Goal: Task Accomplishment & Management: Complete application form

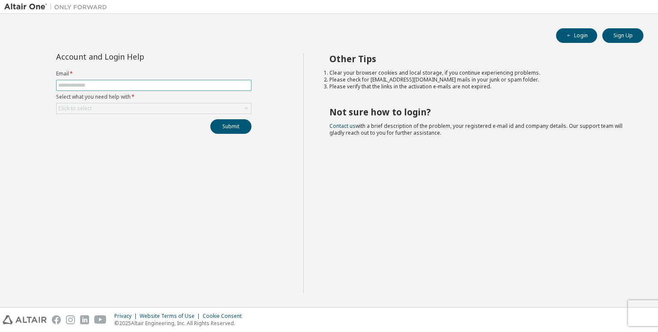
click at [212, 86] on input "text" at bounding box center [153, 85] width 191 height 7
click at [219, 130] on button "Submit" at bounding box center [230, 126] width 41 height 15
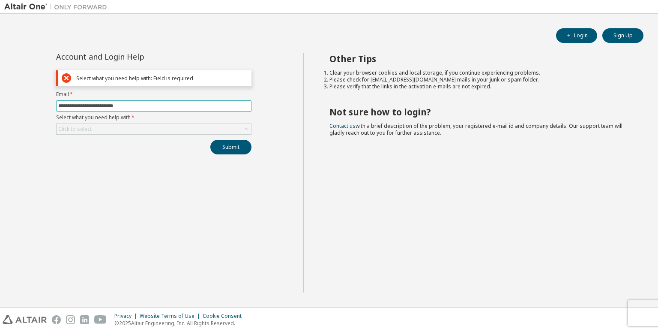
click at [228, 108] on input "**********" at bounding box center [153, 105] width 191 height 7
click at [239, 147] on button "Submit" at bounding box center [230, 147] width 41 height 15
drag, startPoint x: 574, startPoint y: 0, endPoint x: 227, endPoint y: 107, distance: 363.1
click at [227, 107] on input "**********" at bounding box center [153, 105] width 191 height 7
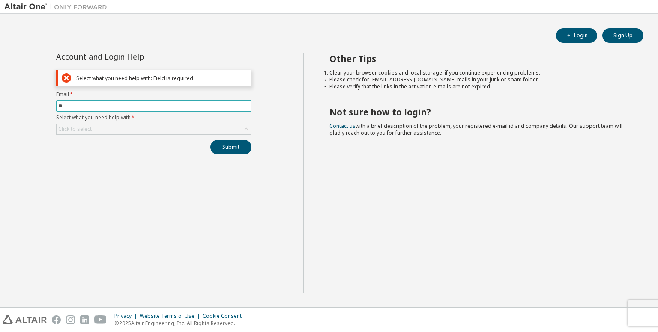
type input "*"
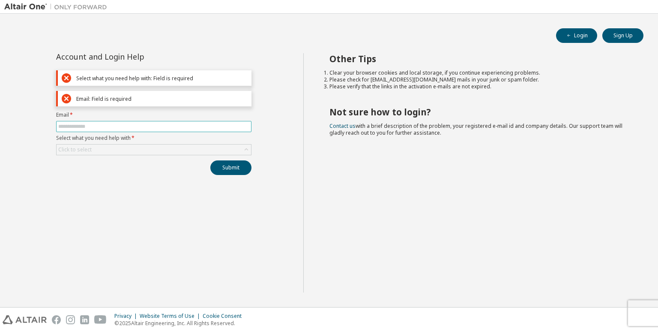
click at [227, 124] on input "text" at bounding box center [153, 126] width 191 height 7
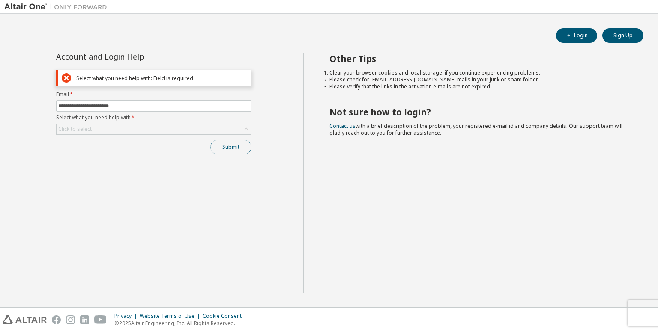
click at [216, 145] on button "Submit" at bounding box center [230, 147] width 41 height 15
click at [214, 145] on button "Submit" at bounding box center [230, 147] width 41 height 15
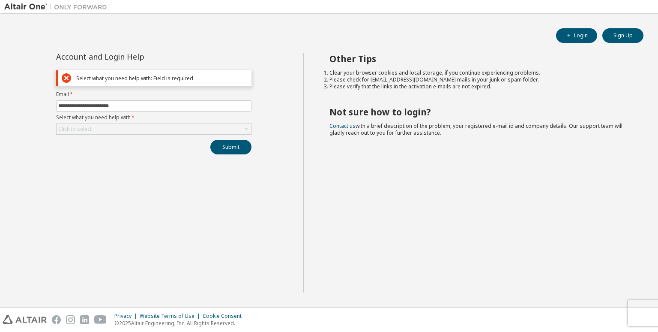
click at [163, 96] on label "Email *" at bounding box center [153, 94] width 195 height 7
click at [166, 108] on input "**********" at bounding box center [153, 105] width 191 height 7
type input "*"
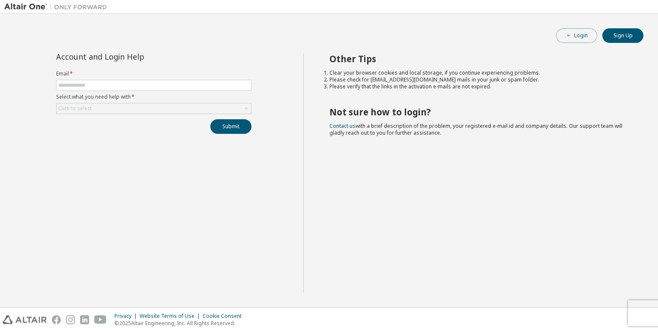
click at [575, 33] on button "Login" at bounding box center [576, 35] width 41 height 15
click at [230, 84] on input "text" at bounding box center [153, 85] width 191 height 7
type input "**********"
click at [233, 126] on button "Submit" at bounding box center [230, 126] width 41 height 15
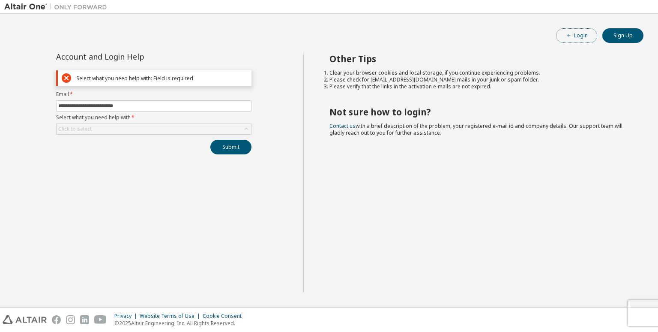
click at [583, 35] on button "Login" at bounding box center [576, 35] width 41 height 15
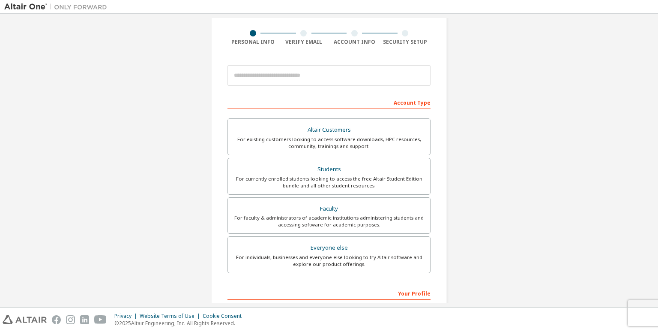
scroll to position [58, 0]
click at [336, 168] on div "Students" at bounding box center [329, 170] width 192 height 12
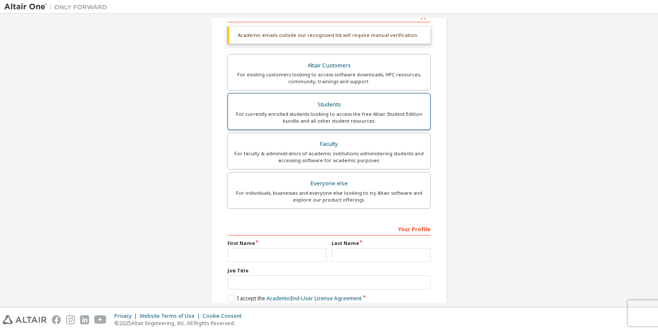
scroll to position [190, 0]
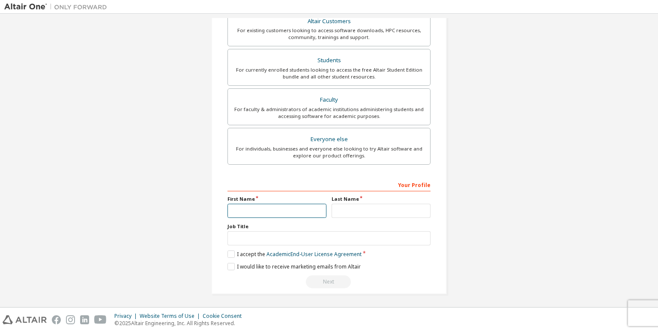
click at [312, 213] on input "text" at bounding box center [277, 211] width 99 height 14
type input "*********"
click at [343, 207] on input "text" at bounding box center [381, 211] width 99 height 14
type input "*****"
click at [228, 254] on label "I accept the Academic End-User License Agreement" at bounding box center [295, 253] width 134 height 7
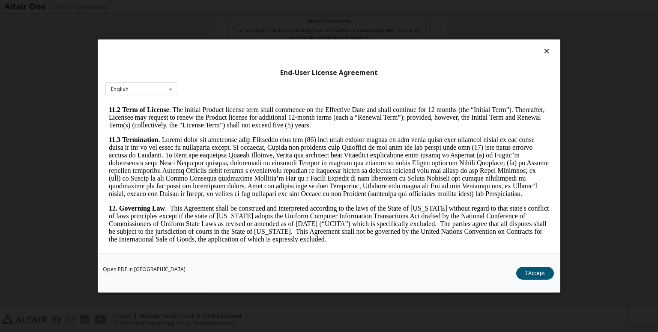
scroll to position [1423, 0]
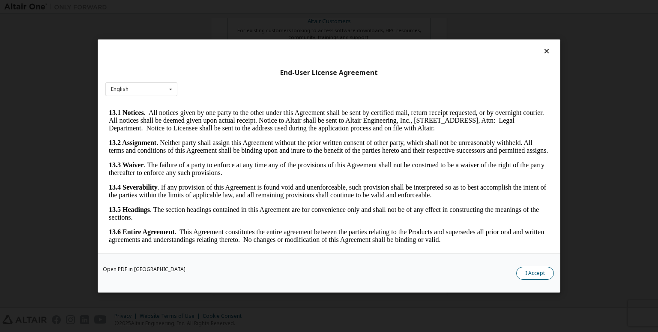
click at [536, 275] on button "I Accept" at bounding box center [535, 273] width 38 height 13
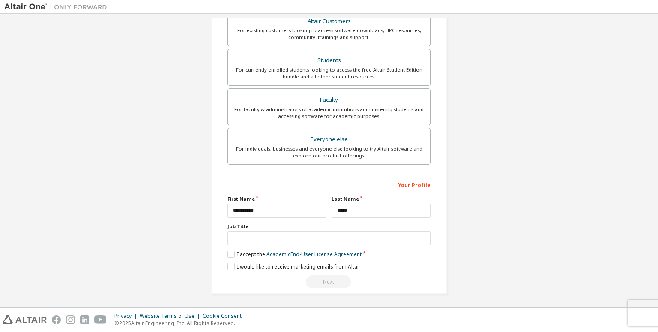
click at [225, 262] on div "Create an Altair One Account For Free Trials, Licenses, Downloads, Learning & D…" at bounding box center [329, 65] width 236 height 455
click at [228, 263] on label "I would like to receive marketing emails from Altair" at bounding box center [294, 266] width 133 height 7
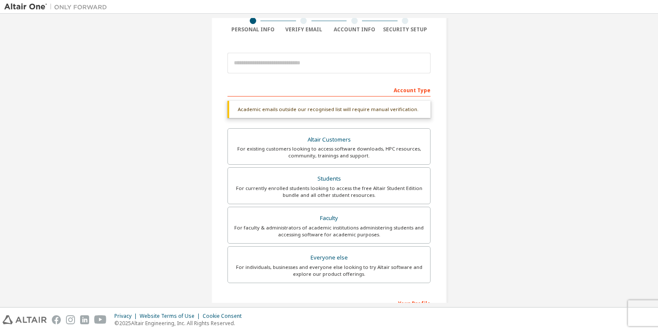
scroll to position [69, 0]
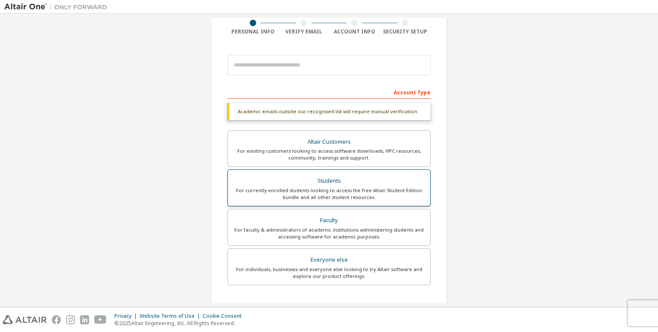
click at [348, 183] on div "Students" at bounding box center [329, 181] width 192 height 12
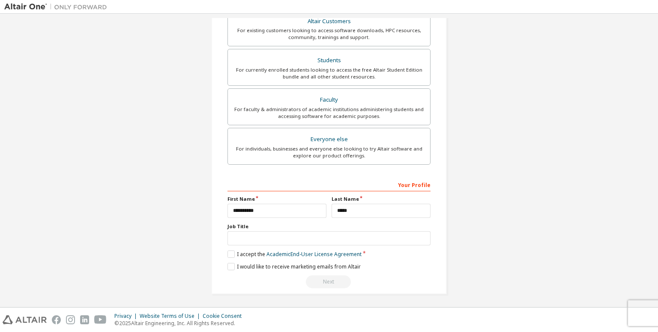
scroll to position [0, 0]
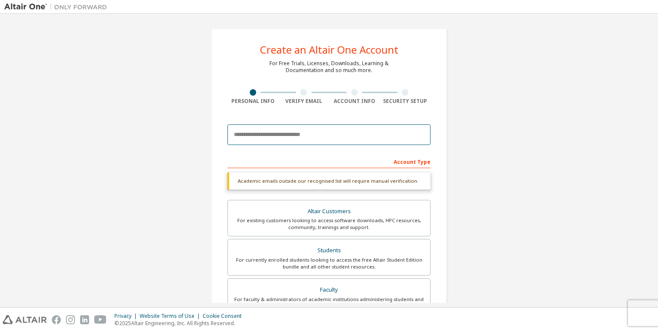
click at [275, 140] on input "email" at bounding box center [329, 134] width 203 height 21
type input "**********"
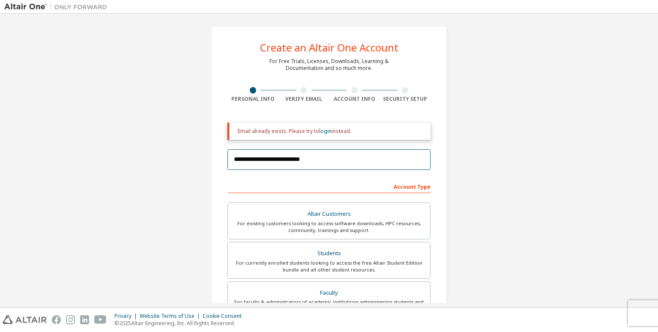
scroll to position [2, 0]
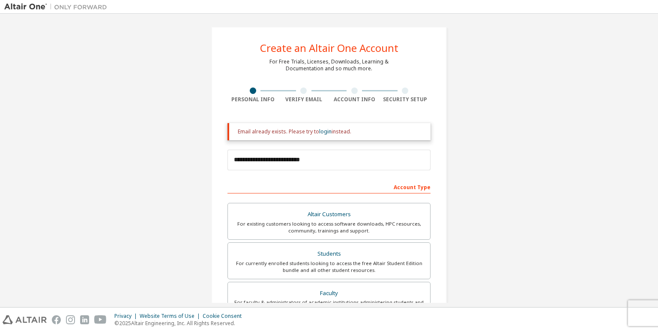
click at [297, 192] on div "Account Type" at bounding box center [329, 187] width 203 height 14
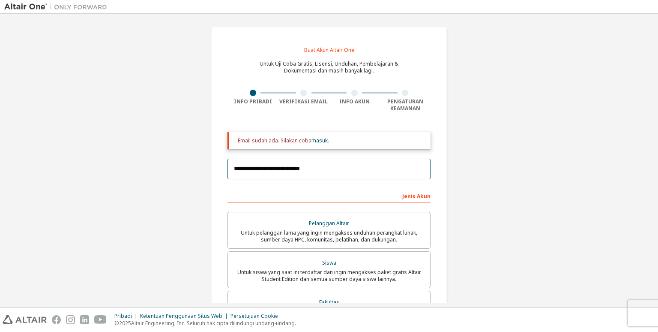
click at [347, 172] on input "**********" at bounding box center [329, 169] width 203 height 21
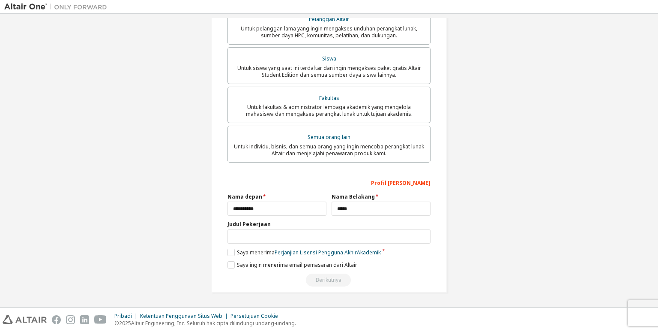
click at [314, 280] on div "Berikutnya" at bounding box center [329, 279] width 203 height 13
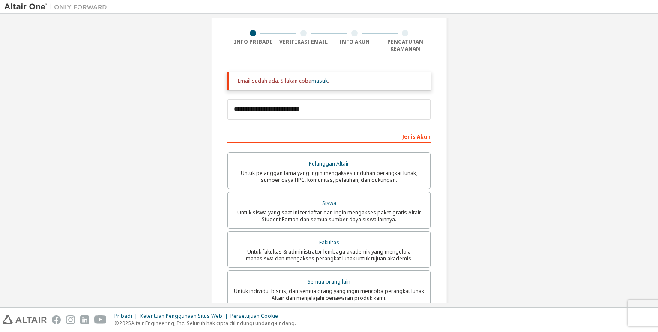
scroll to position [60, 0]
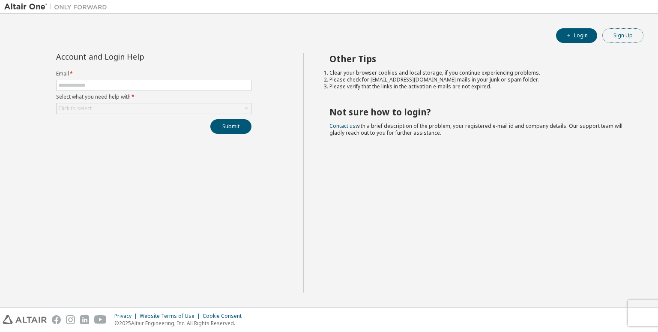
click at [622, 29] on button "Sign Up" at bounding box center [622, 35] width 41 height 15
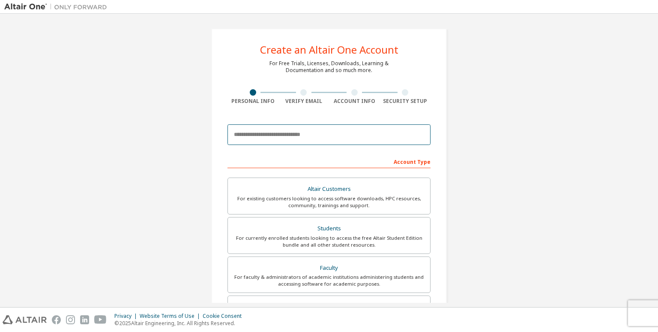
click at [332, 141] on input "email" at bounding box center [329, 134] width 203 height 21
type input "**********"
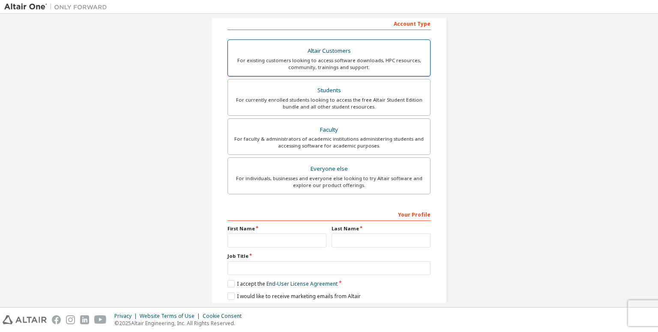
scroll to position [137, 0]
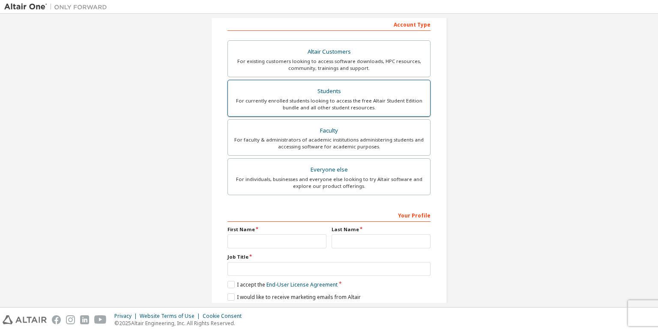
click at [341, 92] on div "Students" at bounding box center [329, 91] width 192 height 12
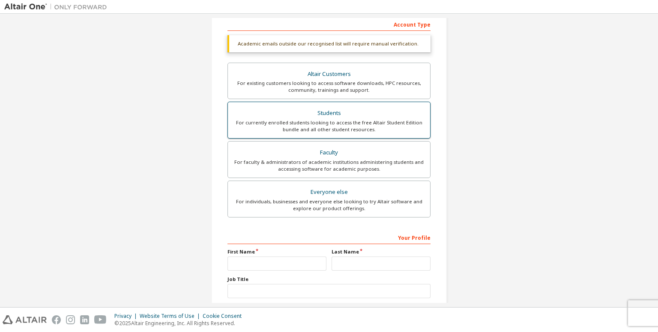
scroll to position [190, 0]
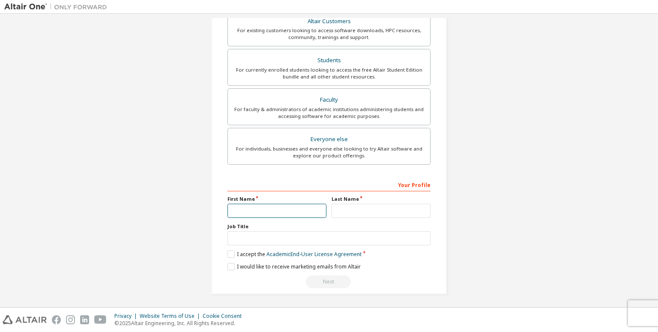
click at [295, 204] on input "text" at bounding box center [277, 211] width 99 height 14
type input "**"
click at [372, 212] on input "text" at bounding box center [381, 210] width 99 height 14
type input "***"
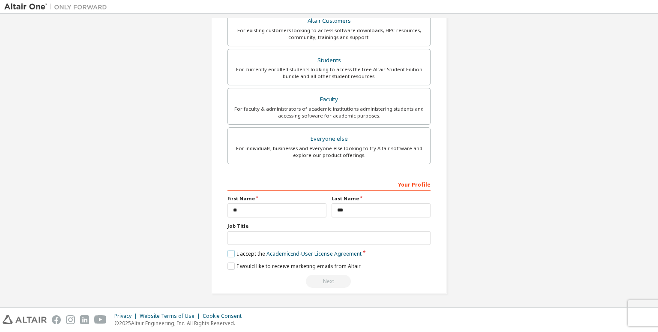
click at [231, 254] on label "I accept the Academic End-User License Agreement" at bounding box center [295, 253] width 134 height 7
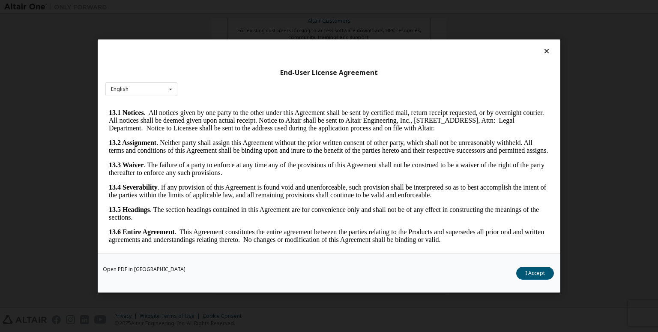
scroll to position [1423, 0]
click at [543, 270] on button "I Accept" at bounding box center [535, 273] width 38 height 13
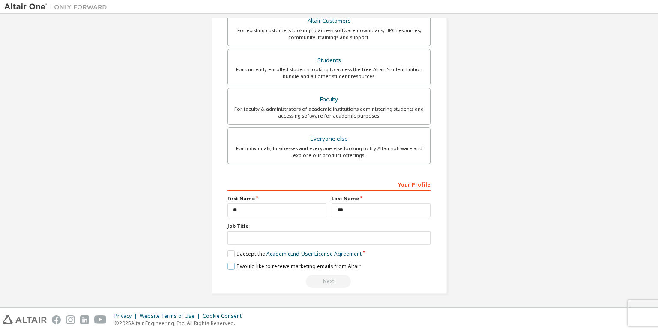
click at [233, 264] on label "I would like to receive marketing emails from Altair" at bounding box center [294, 265] width 133 height 7
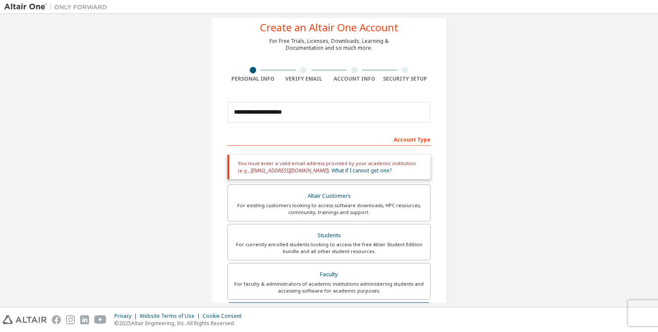
scroll to position [0, 0]
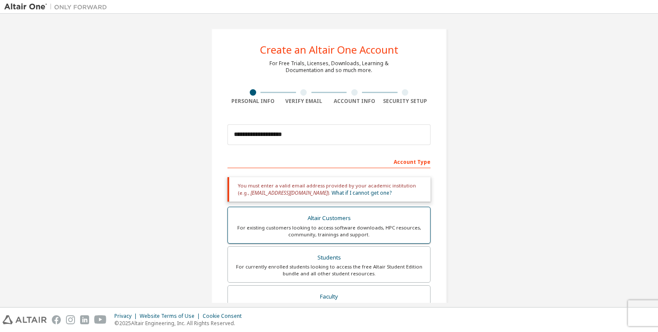
click at [334, 233] on div "For existing customers looking to access software downloads, HPC resources, com…" at bounding box center [329, 231] width 192 height 14
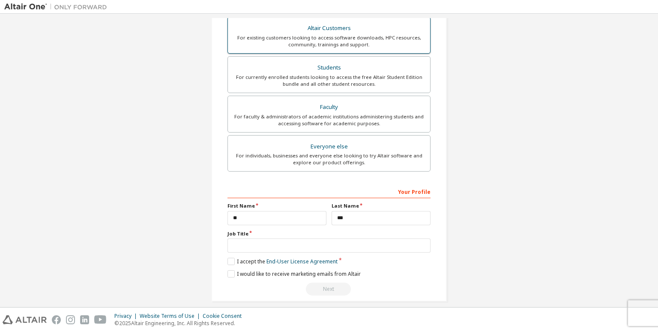
scroll to position [231, 0]
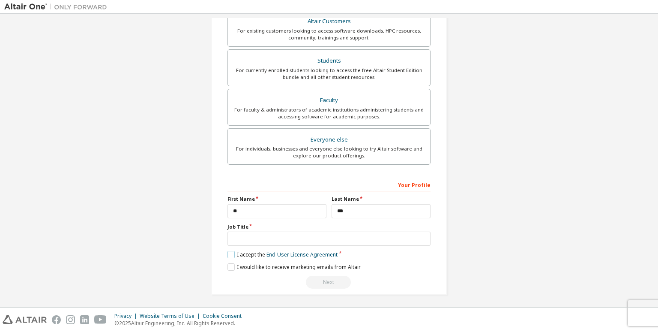
click at [229, 252] on label "I accept the End-User License Agreement" at bounding box center [283, 254] width 110 height 7
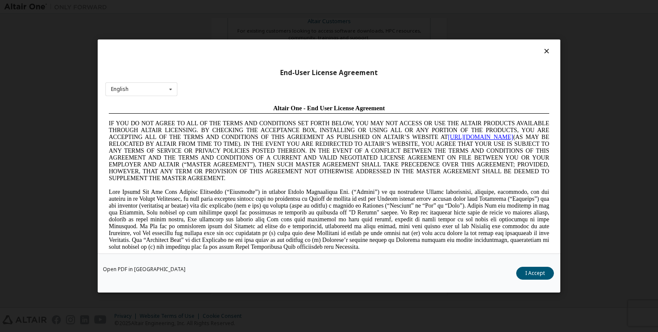
scroll to position [0, 0]
click at [541, 45] on div "End-User License Agreement English English Chinese French German Japanese Korea…" at bounding box center [329, 146] width 463 height 214
click at [542, 48] on icon at bounding box center [546, 51] width 9 height 8
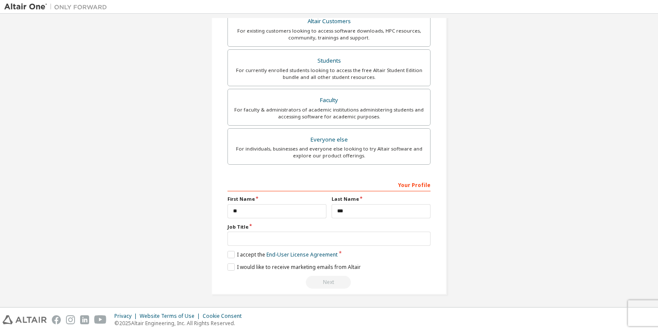
scroll to position [144, 0]
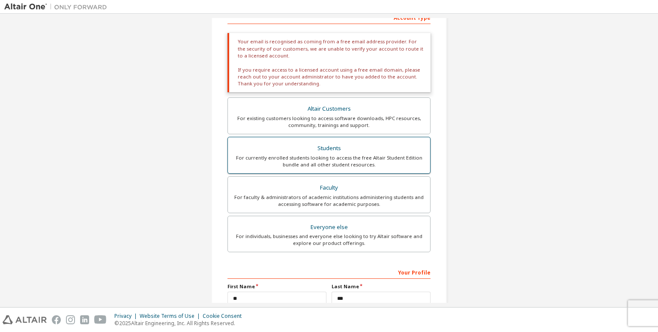
click at [371, 159] on div "For currently enrolled students looking to access the free Altair Student Editi…" at bounding box center [329, 161] width 192 height 14
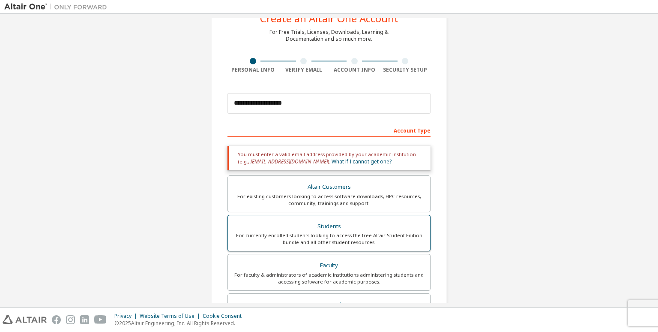
scroll to position [29, 0]
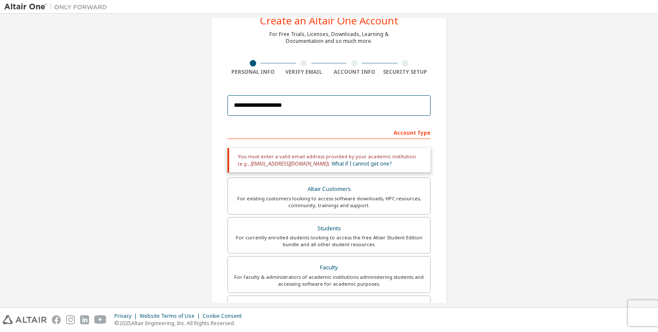
click at [331, 99] on input "**********" at bounding box center [329, 105] width 203 height 21
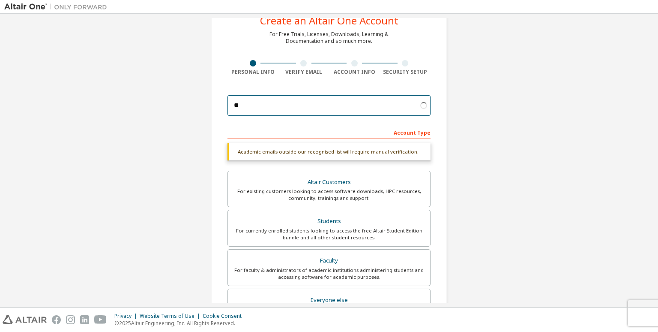
type input "*"
type input "**********"
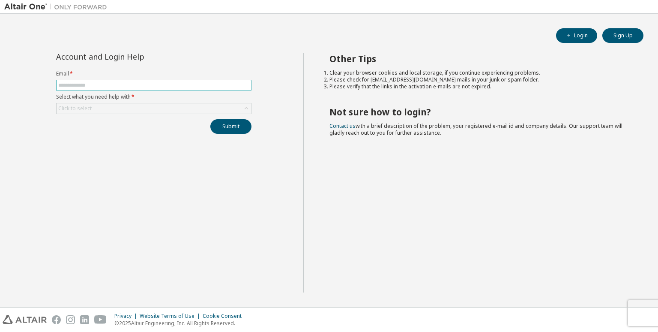
click at [149, 80] on span at bounding box center [153, 85] width 195 height 11
click at [150, 84] on input "text" at bounding box center [153, 85] width 191 height 7
type input "**********"
click at [219, 122] on button "Submit" at bounding box center [230, 126] width 41 height 15
